Goal: Task Accomplishment & Management: Manage account settings

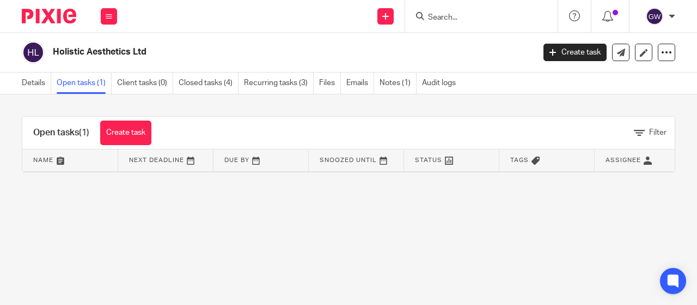
scroll to position [0, 117]
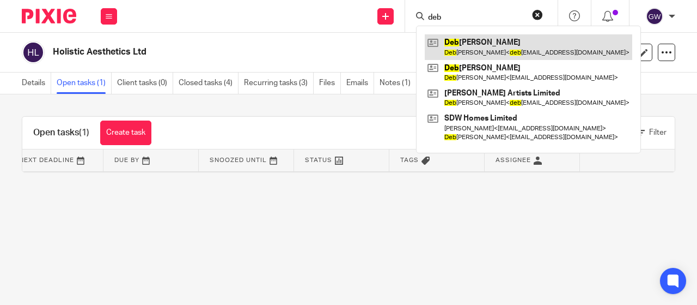
type input "deb"
click at [498, 48] on link at bounding box center [529, 46] width 208 height 25
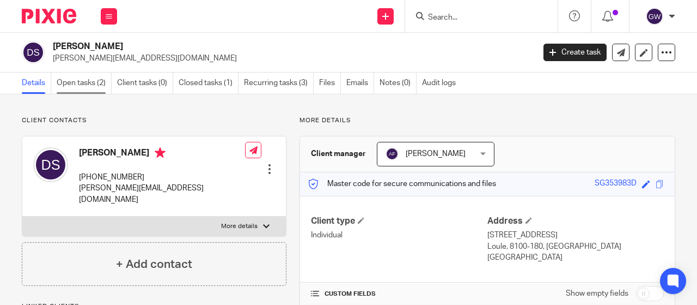
click at [89, 87] on link "Open tasks (2)" at bounding box center [84, 82] width 55 height 21
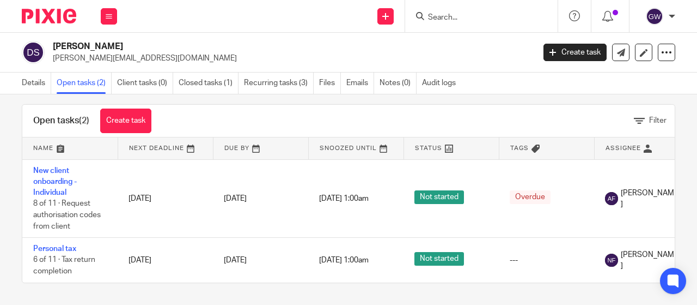
scroll to position [0, 126]
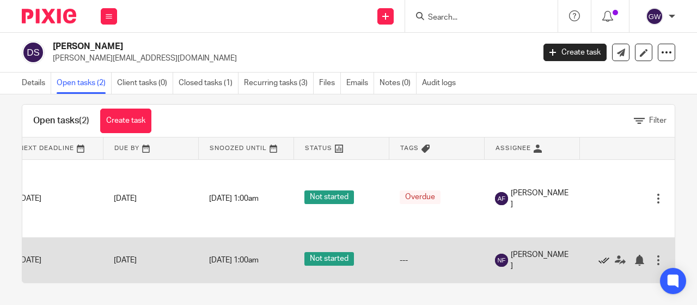
click at [599, 254] on icon at bounding box center [604, 259] width 11 height 11
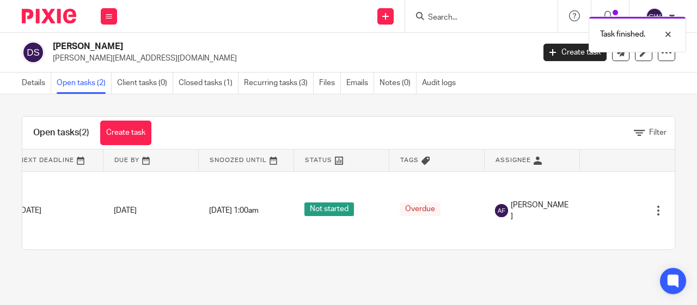
scroll to position [0, 0]
